Goal: Task Accomplishment & Management: Manage account settings

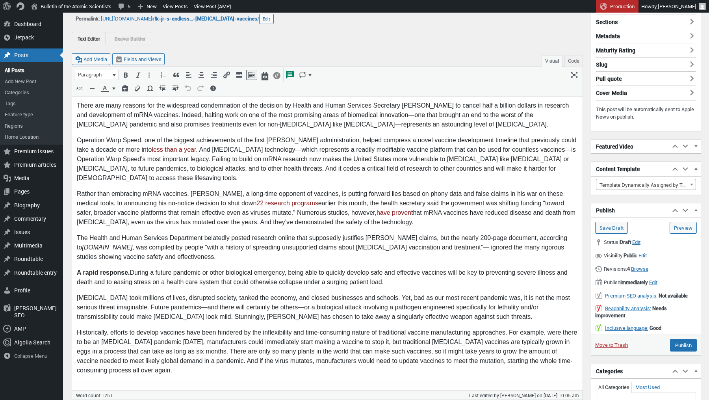
scroll to position [66, 0]
click at [658, 278] on span "Edit" at bounding box center [654, 281] width 8 height 7
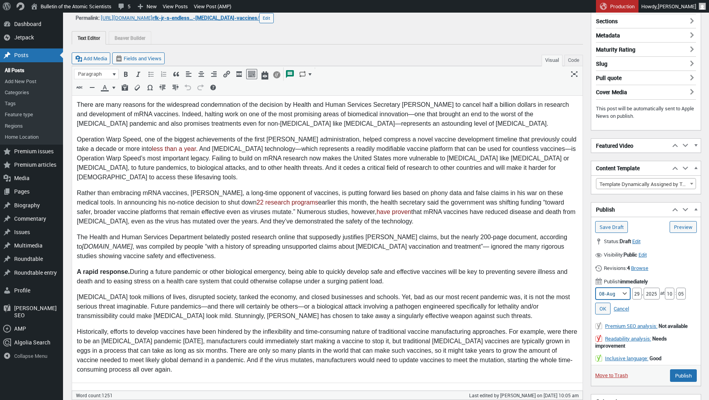
click at [620, 290] on select "01-Jan 02-Feb 03-Mar 04-Apr 05-May 06-Jun 07-Jul 08-Aug 09-Sep 10-Oct 11-Nov 12…" at bounding box center [613, 294] width 35 height 12
select select "09"
click at [596, 288] on select "01-Jan 02-Feb 03-Mar 04-Apr 05-May 06-Jun 07-Jul 08-Aug 09-Sep 10-Oct 11-Nov 12…" at bounding box center [613, 294] width 35 height 12
click at [637, 290] on input "29" at bounding box center [637, 294] width 9 height 12
drag, startPoint x: 636, startPoint y: 290, endPoint x: 616, endPoint y: 290, distance: 19.7
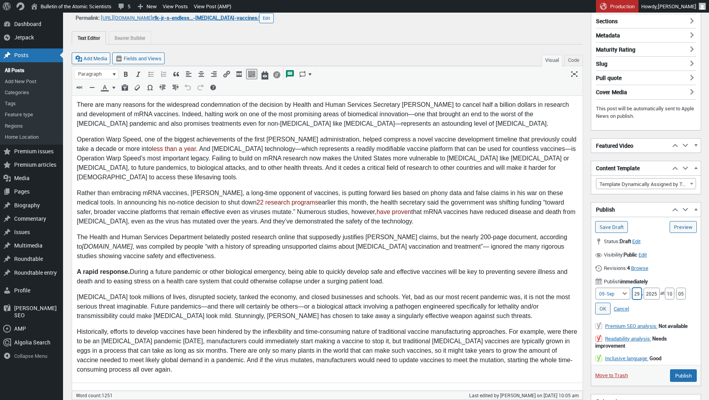
click at [616, 290] on div "Month 01-Jan 02-Feb 03-Mar 04-Apr 05-May 06-Jun 07-Jul 08-Aug 09-Sep 10-Oct 11-…" at bounding box center [647, 294] width 102 height 12
type input "01"
drag, startPoint x: 674, startPoint y: 289, endPoint x: 663, endPoint y: 289, distance: 10.6
click at [663, 289] on div "Month 01-Jan 02-Feb 03-Mar 04-Apr 05-May 06-Jun 07-Jul 08-Aug 09-Sep 10-Oct 11-…" at bounding box center [647, 294] width 102 height 12
type input "05"
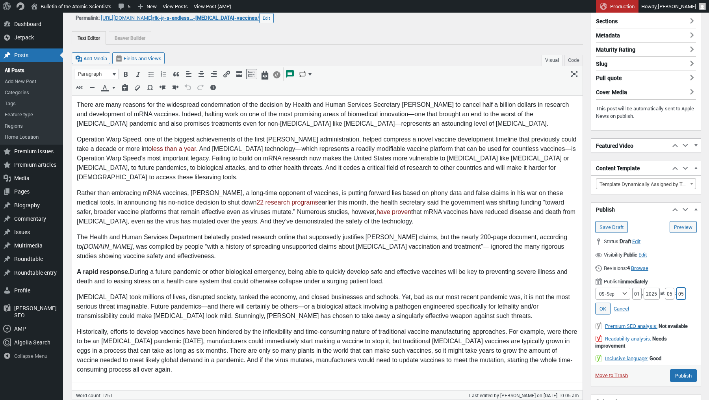
drag, startPoint x: 679, startPoint y: 289, endPoint x: 689, endPoint y: 289, distance: 9.5
click at [689, 289] on div "Month 01-Jan 02-Feb 03-Mar 04-Apr 05-May 06-Jun 07-Jul 08-Aug 09-Sep 10-Oct 11-…" at bounding box center [647, 294] width 102 height 12
type input "00"
click at [600, 305] on link "OK" at bounding box center [603, 309] width 15 height 12
type input "Schedule"
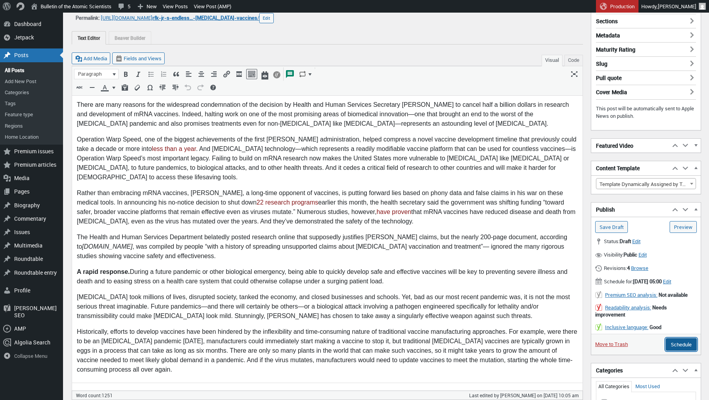
click at [684, 349] on input "Schedule" at bounding box center [681, 344] width 31 height 13
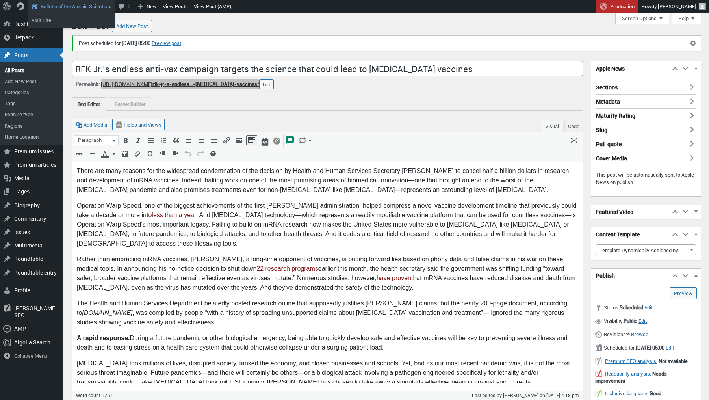
drag, startPoint x: 246, startPoint y: 82, endPoint x: 91, endPoint y: 1, distance: 174.7
